Goal: Task Accomplishment & Management: Complete application form

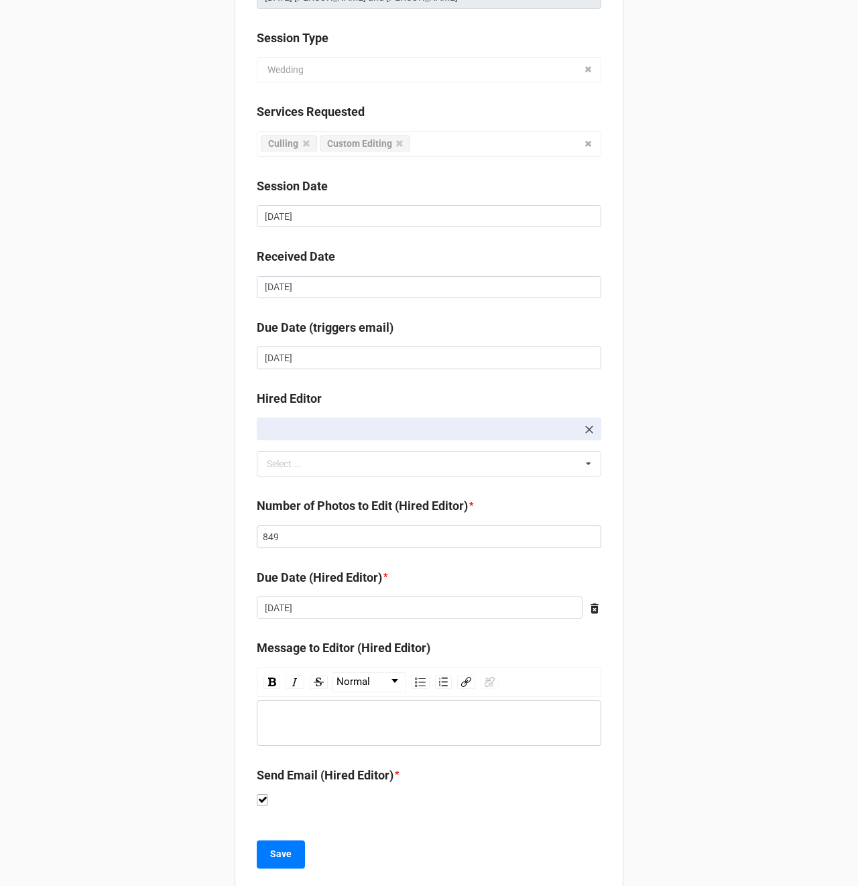
scroll to position [168, 0]
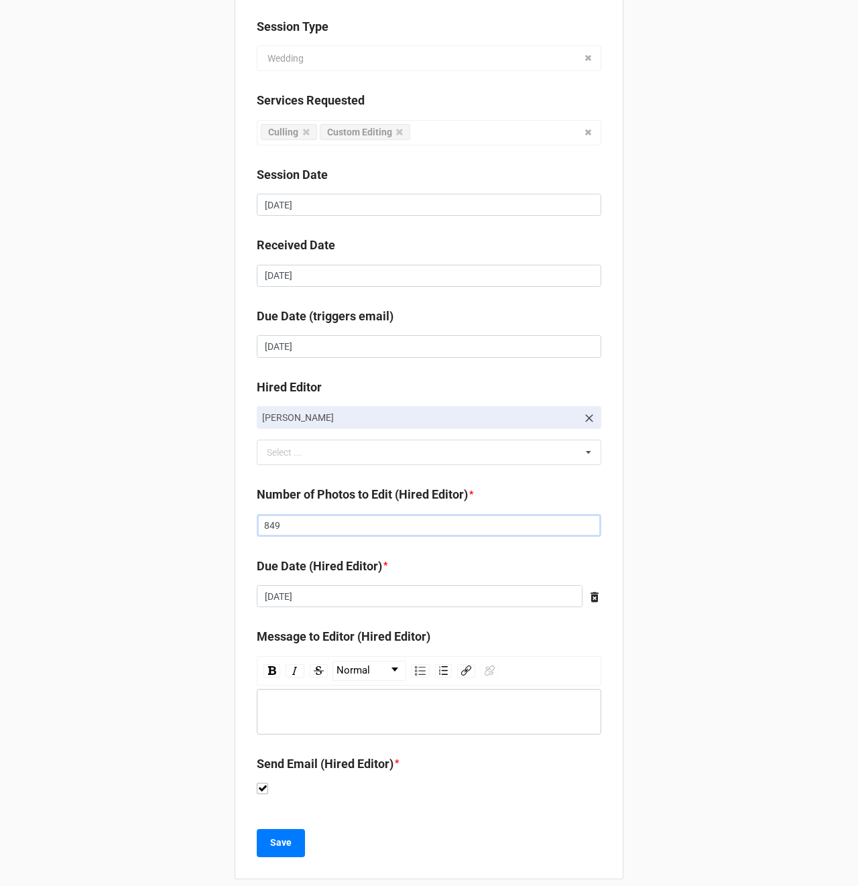
click at [281, 526] on input "849" at bounding box center [429, 525] width 344 height 23
click at [282, 525] on input "849" at bounding box center [429, 525] width 344 height 23
type input "819"
click at [108, 473] on div "Client Alyssa Carpenter Job Name 08/17/2025 Kaitlyn and Nate Session Type Weddi…" at bounding box center [429, 366] width 858 height 1069
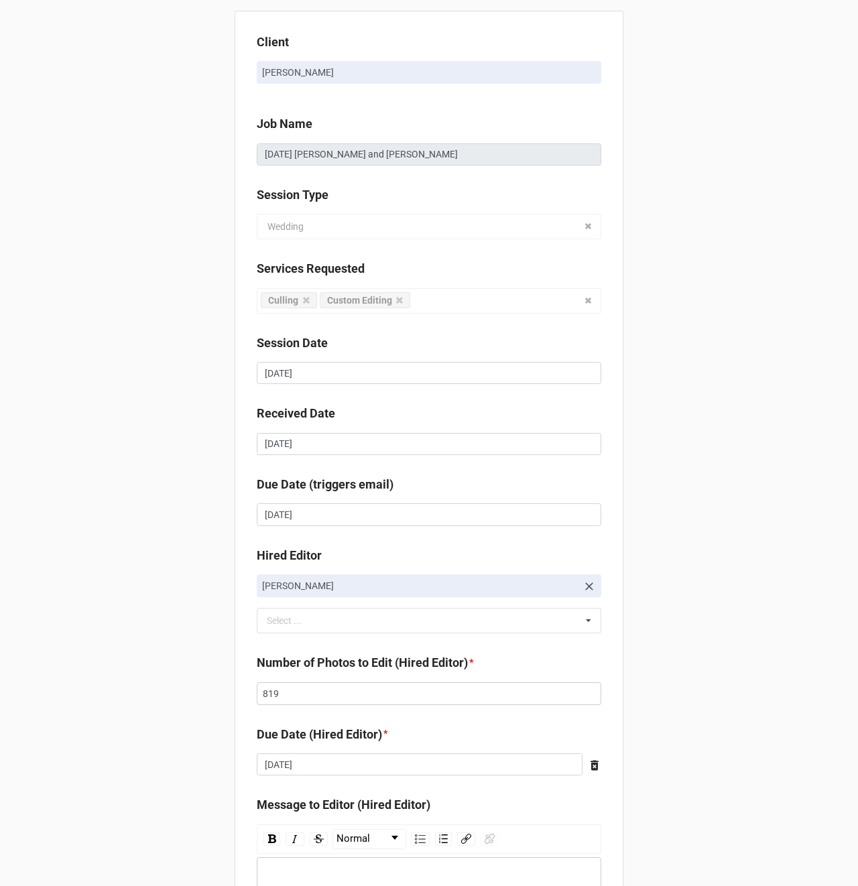
scroll to position [183, 0]
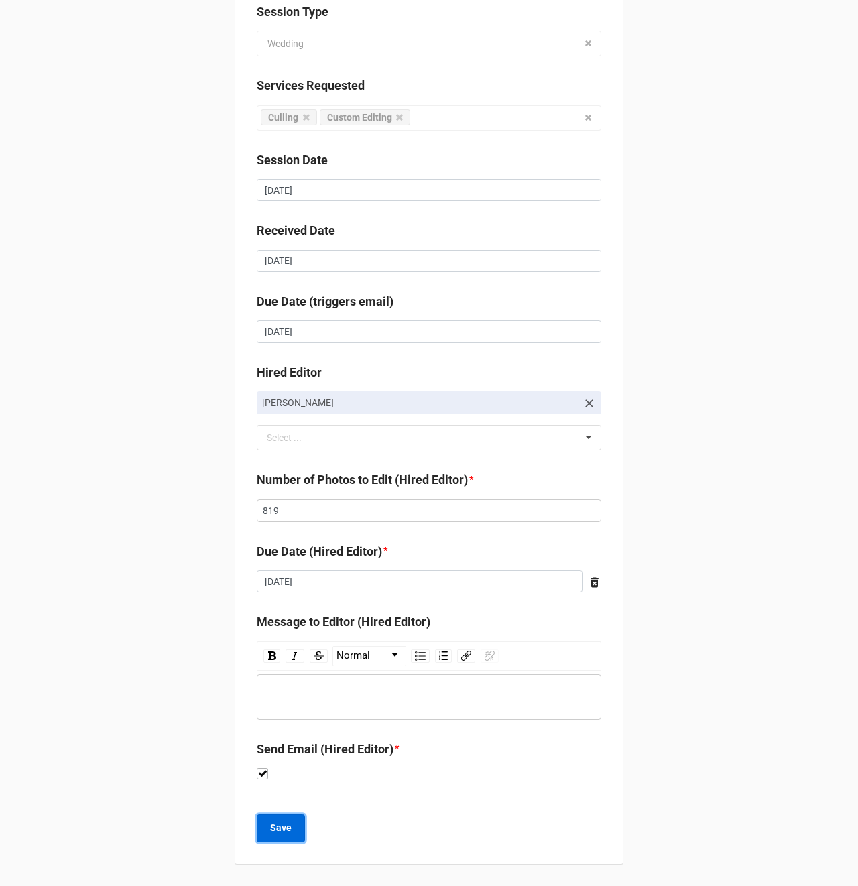
click at [277, 828] on b "Save" at bounding box center [280, 828] width 21 height 14
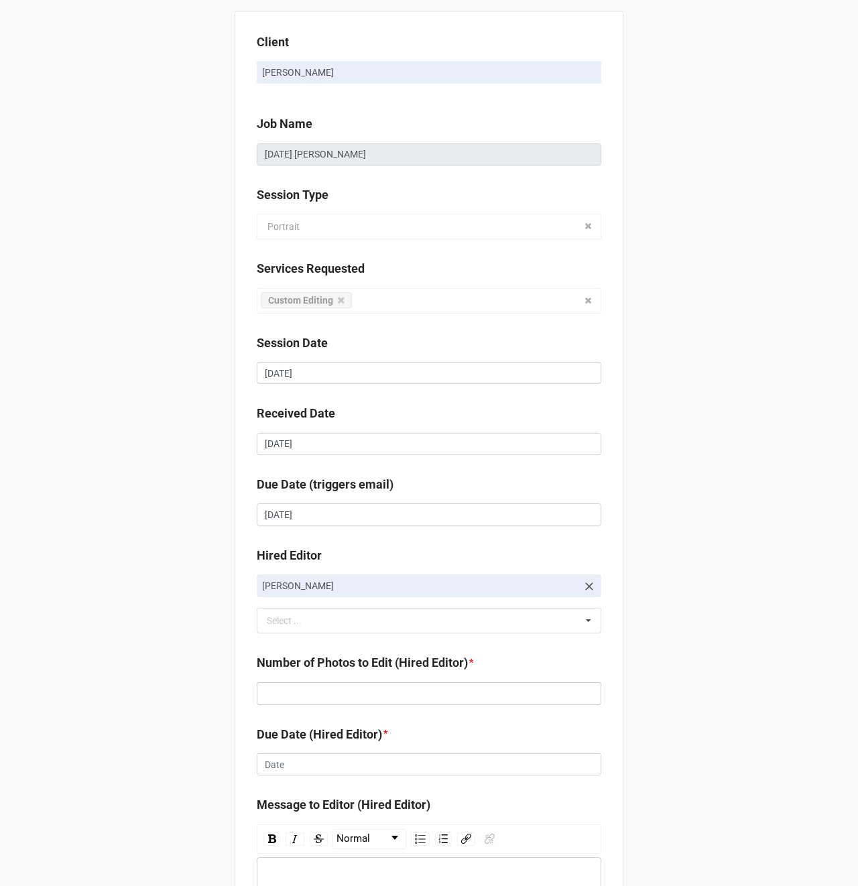
scroll to position [183, 0]
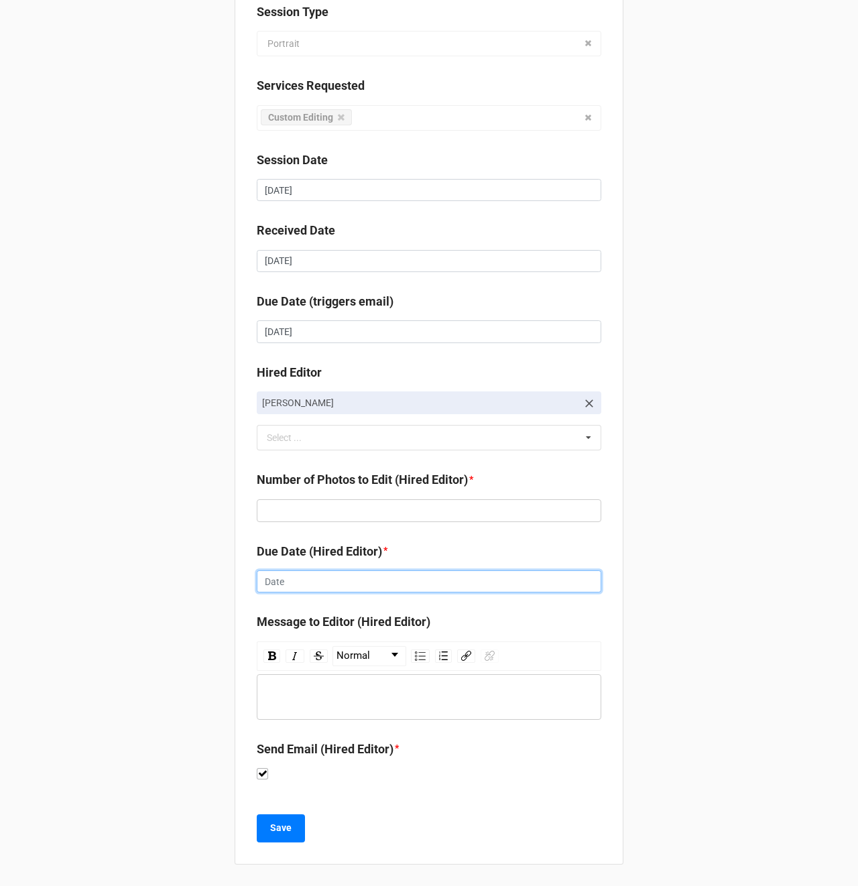
click at [273, 581] on input "text" at bounding box center [429, 581] width 344 height 23
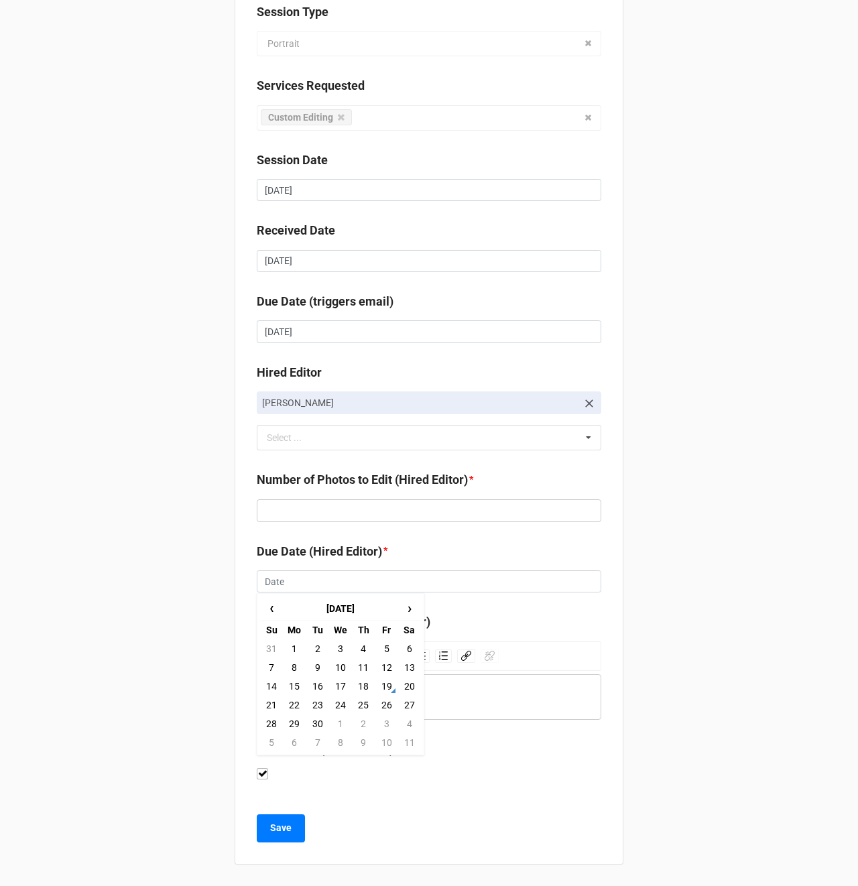
click at [314, 701] on td "23" at bounding box center [317, 705] width 23 height 19
type input "[DATE]"
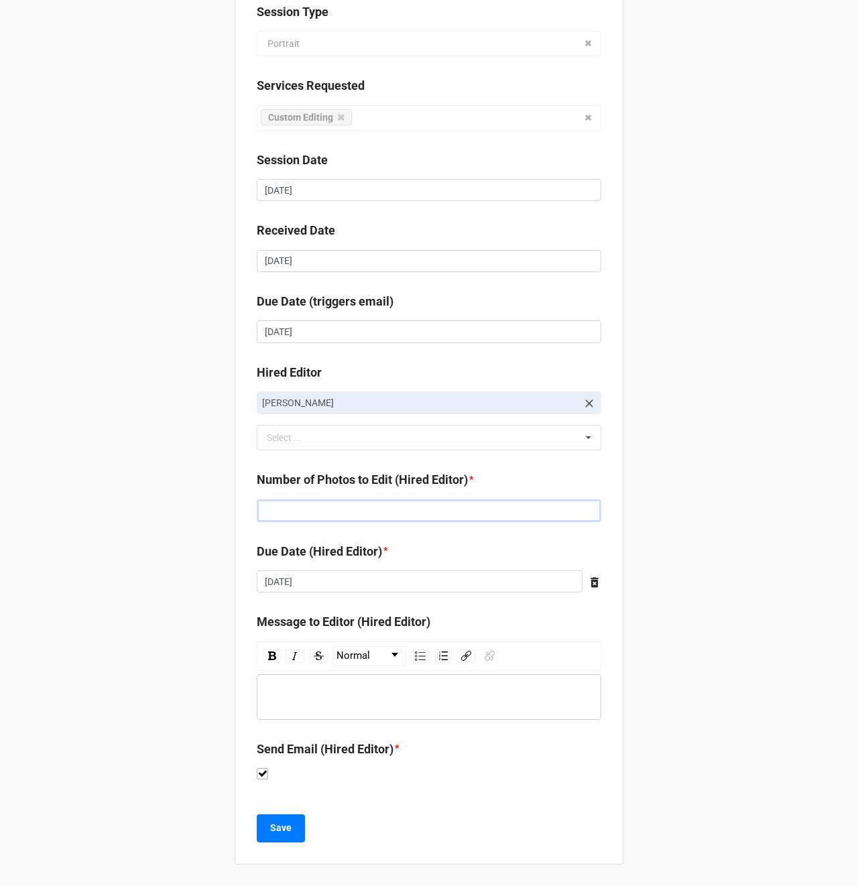
click at [300, 507] on input "text" at bounding box center [429, 510] width 344 height 23
type input "125"
drag, startPoint x: 113, startPoint y: 491, endPoint x: 173, endPoint y: 535, distance: 73.9
click at [113, 491] on div "Client Andrea Flanagan Job Name 09/15/2025 Morgan Dudnick Session Type Portrait…" at bounding box center [429, 351] width 858 height 1069
click at [270, 828] on b "Save" at bounding box center [280, 828] width 21 height 14
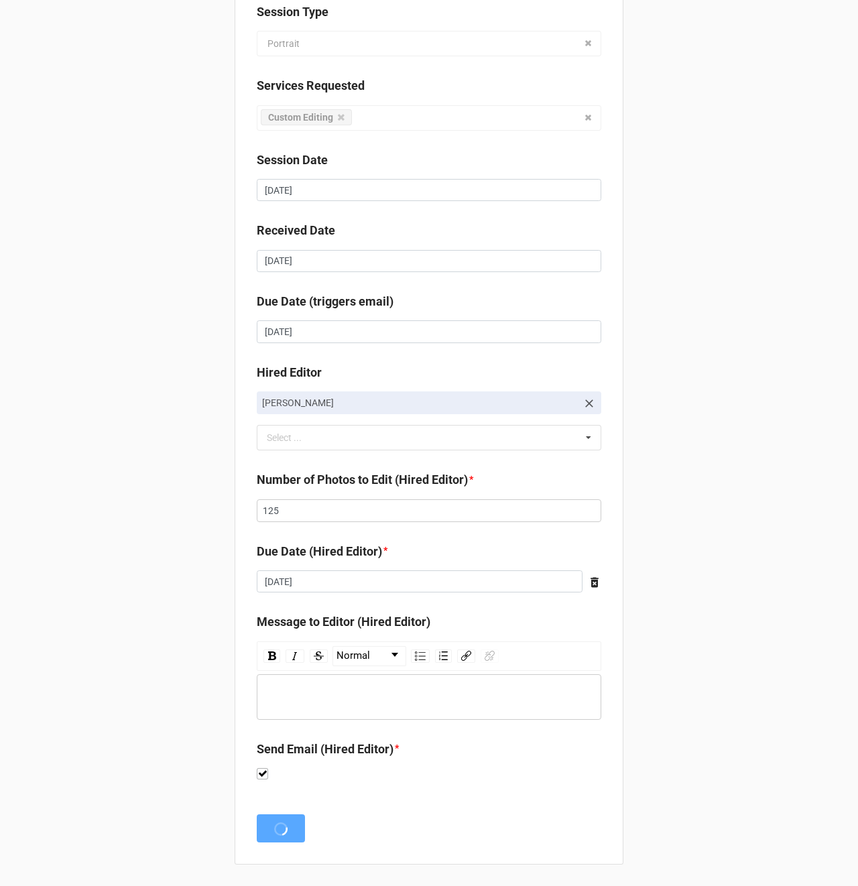
scroll to position [0, 0]
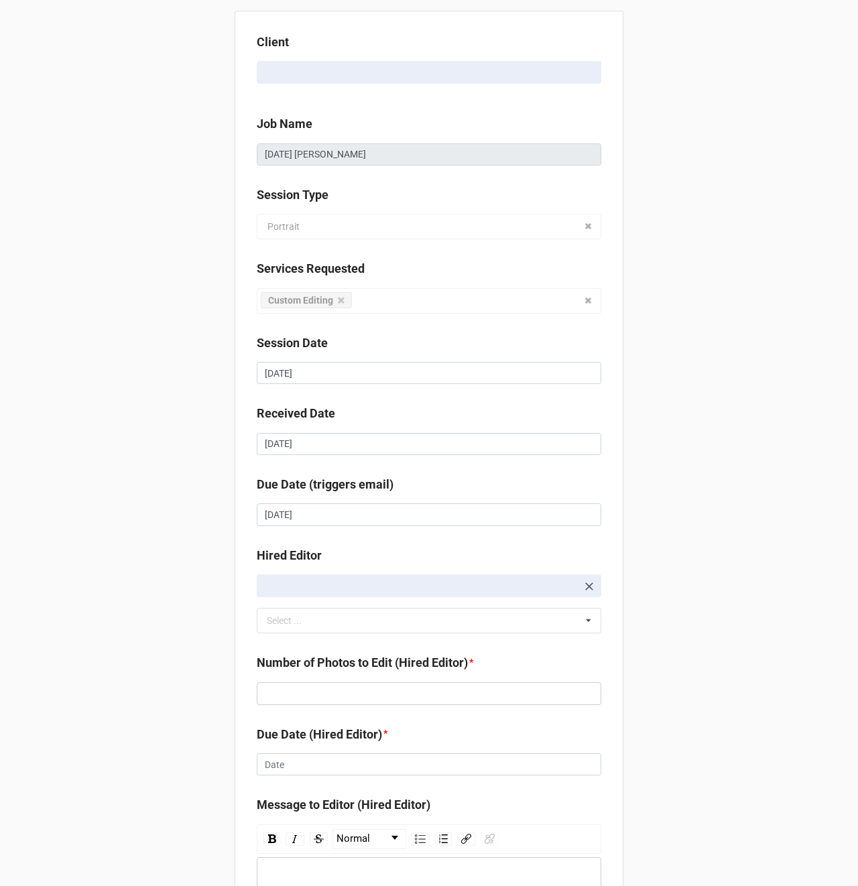
scroll to position [183, 0]
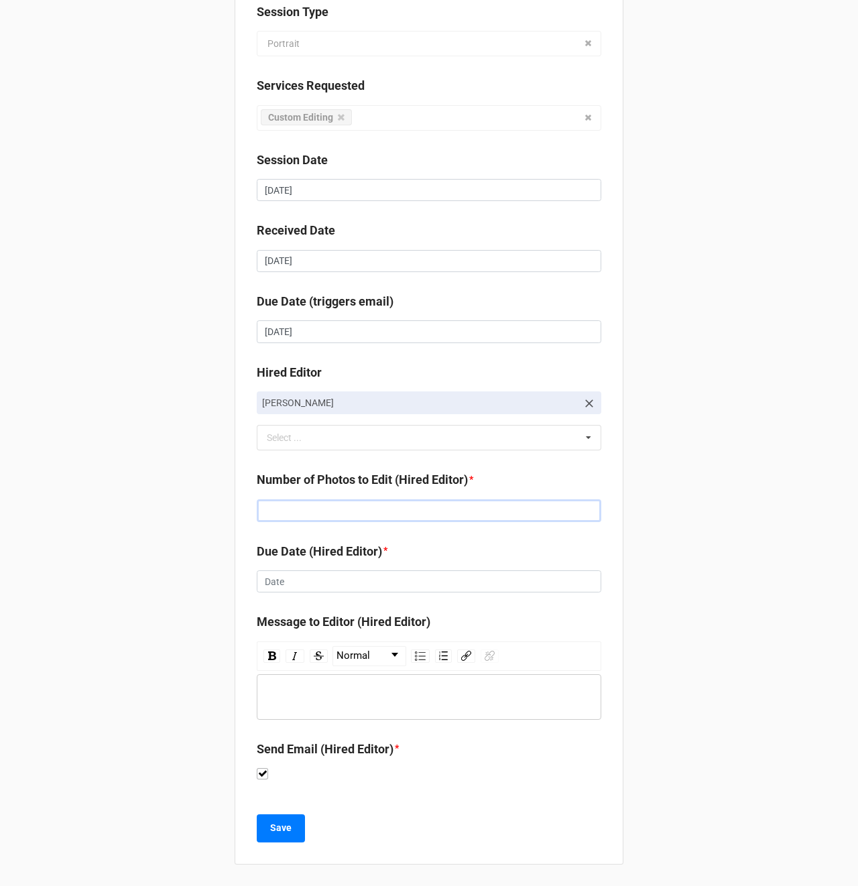
click at [286, 509] on input "text" at bounding box center [429, 510] width 344 height 23
type input "134"
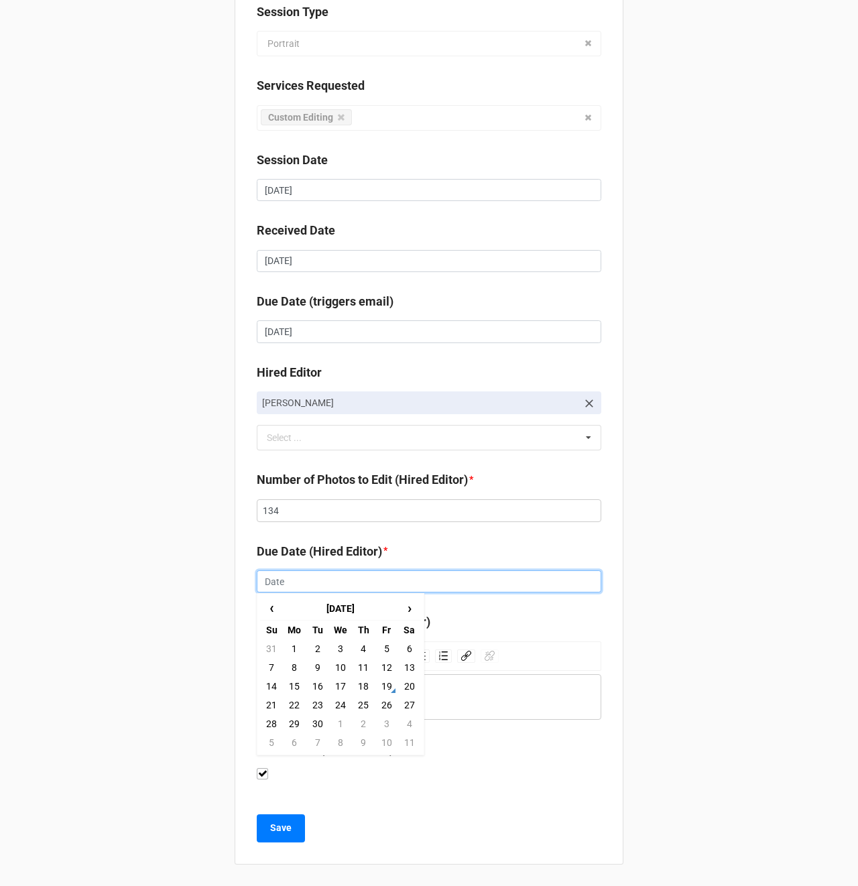
click at [267, 584] on input "text" at bounding box center [429, 581] width 344 height 23
click at [318, 706] on td "23" at bounding box center [317, 705] width 23 height 19
type input "[DATE]"
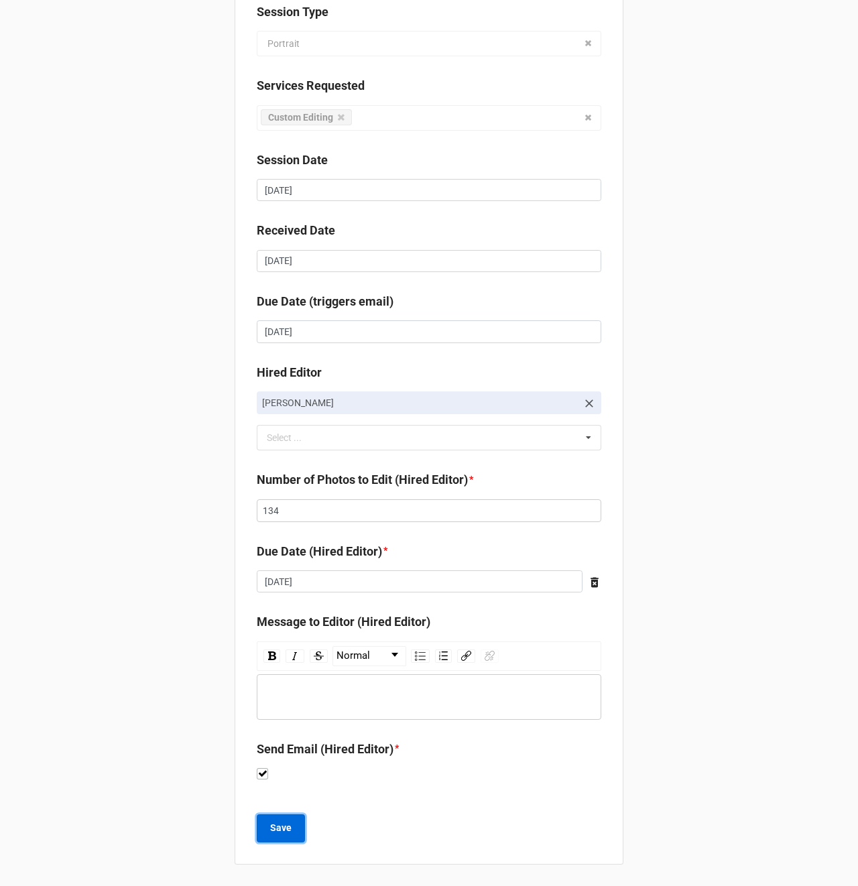
click at [283, 828] on b "Save" at bounding box center [280, 828] width 21 height 14
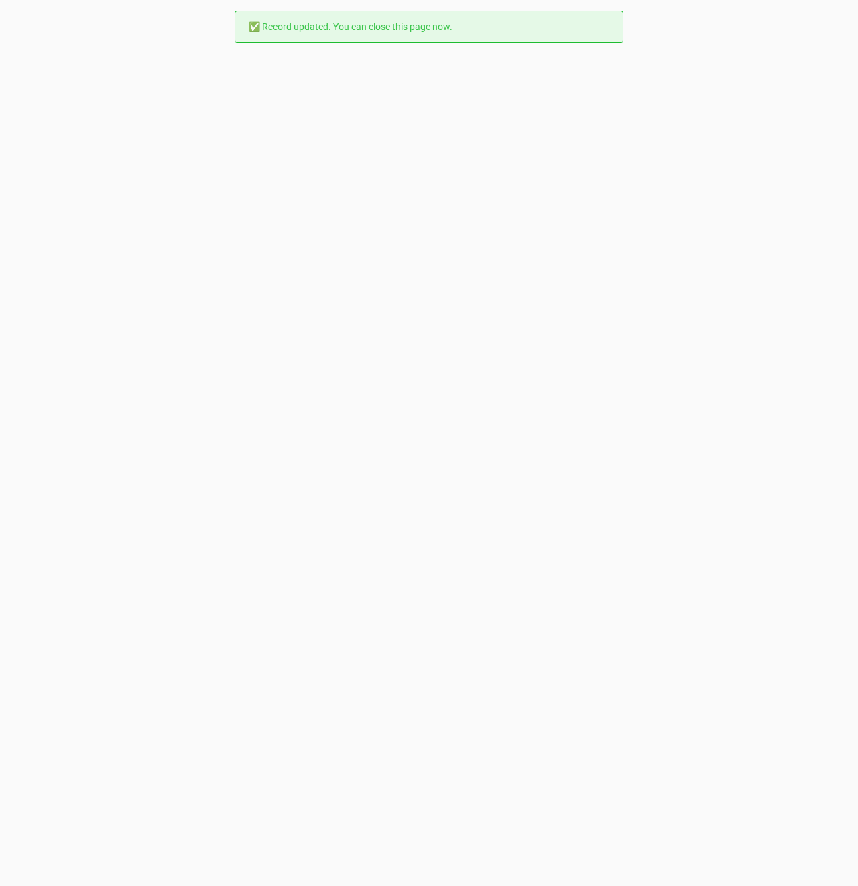
scroll to position [0, 0]
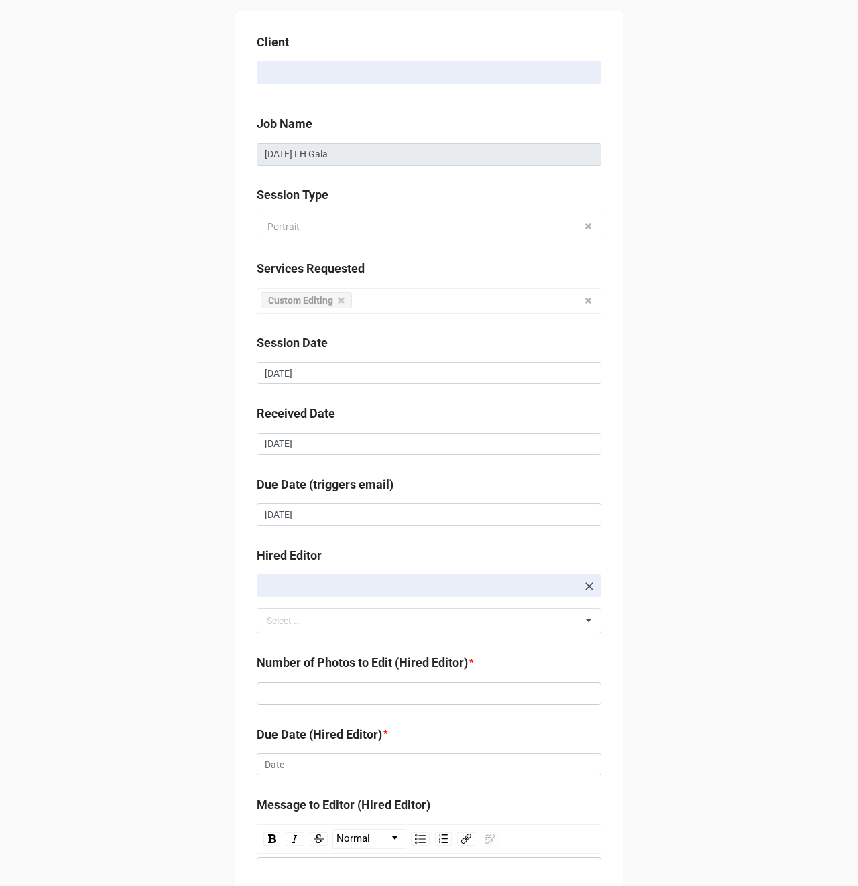
scroll to position [183, 0]
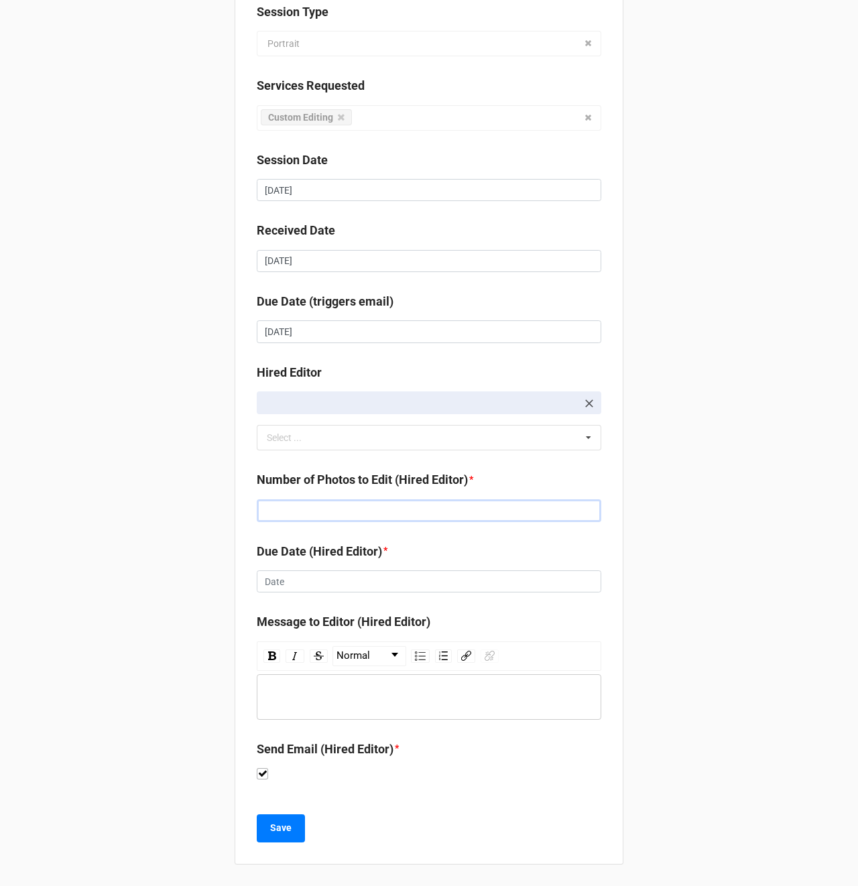
click at [288, 505] on input "text" at bounding box center [429, 510] width 344 height 23
type input "192"
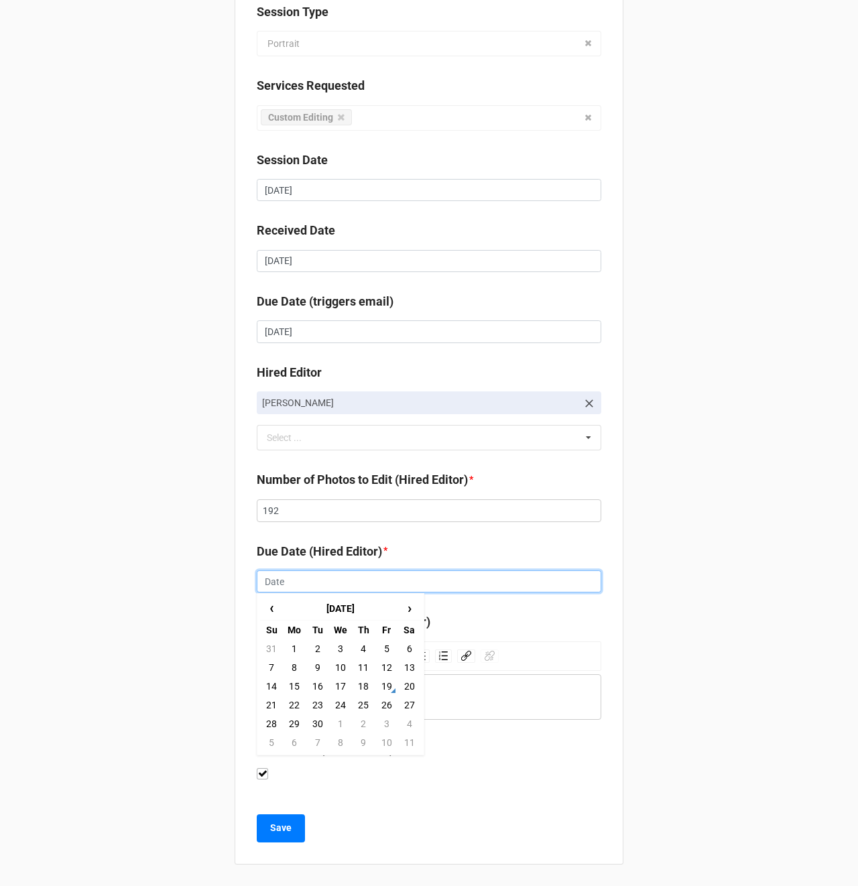
click at [274, 588] on input "text" at bounding box center [429, 581] width 344 height 23
click at [339, 706] on td "24" at bounding box center [340, 705] width 23 height 19
type input "9/24/2025"
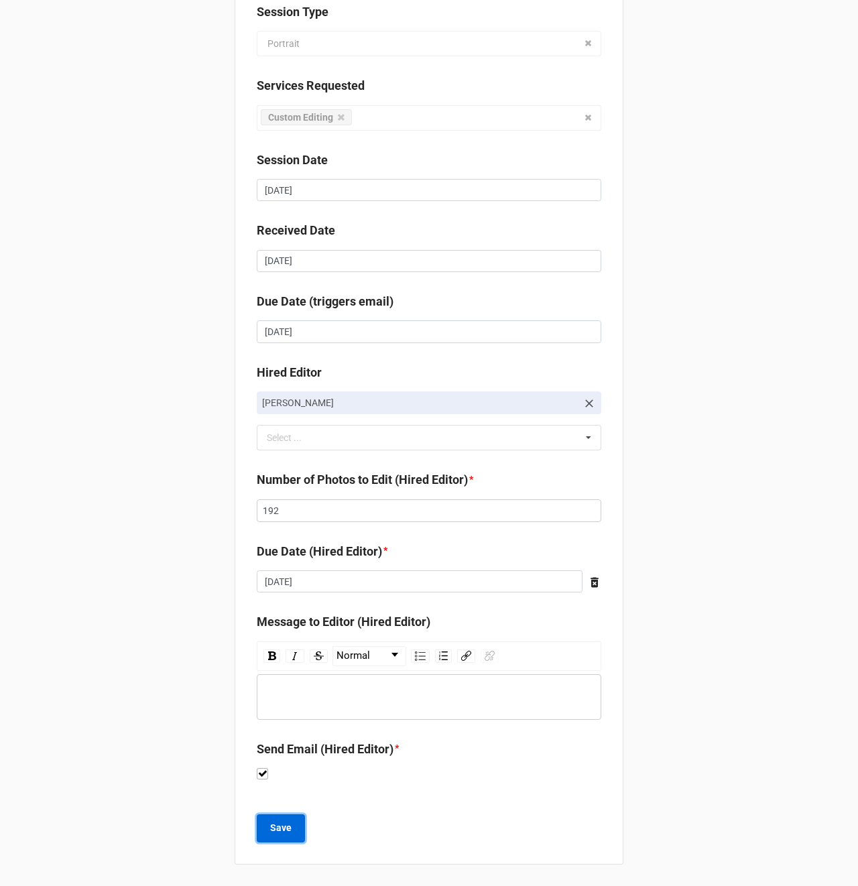
click at [283, 830] on b "Save" at bounding box center [280, 828] width 21 height 14
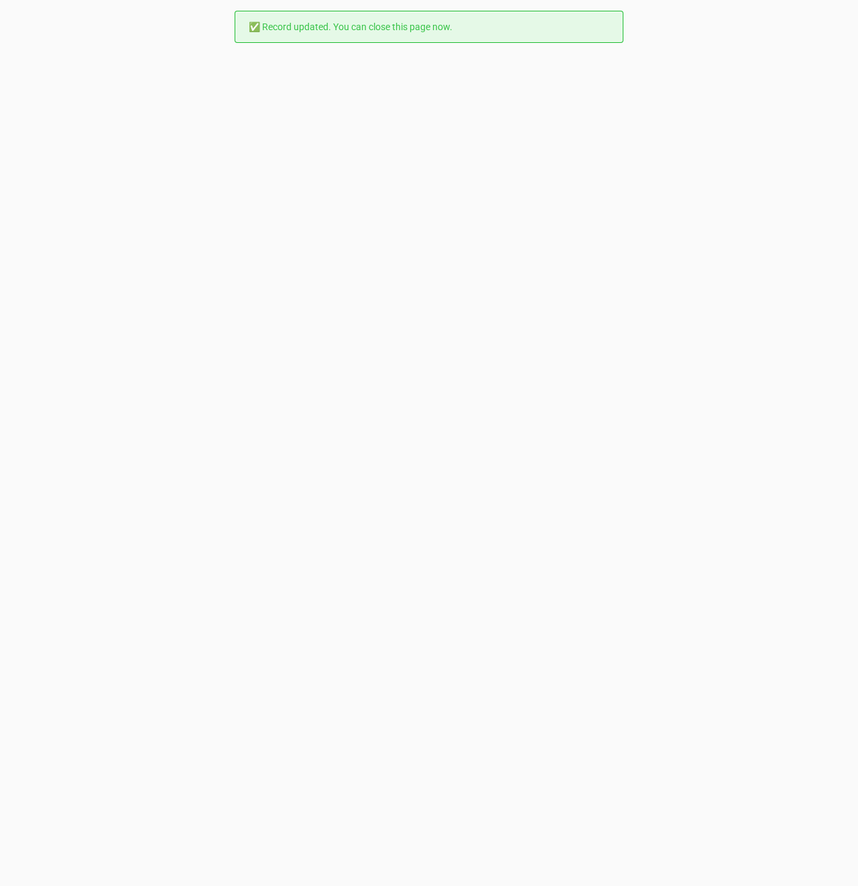
scroll to position [0, 0]
